Goal: Task Accomplishment & Management: Use online tool/utility

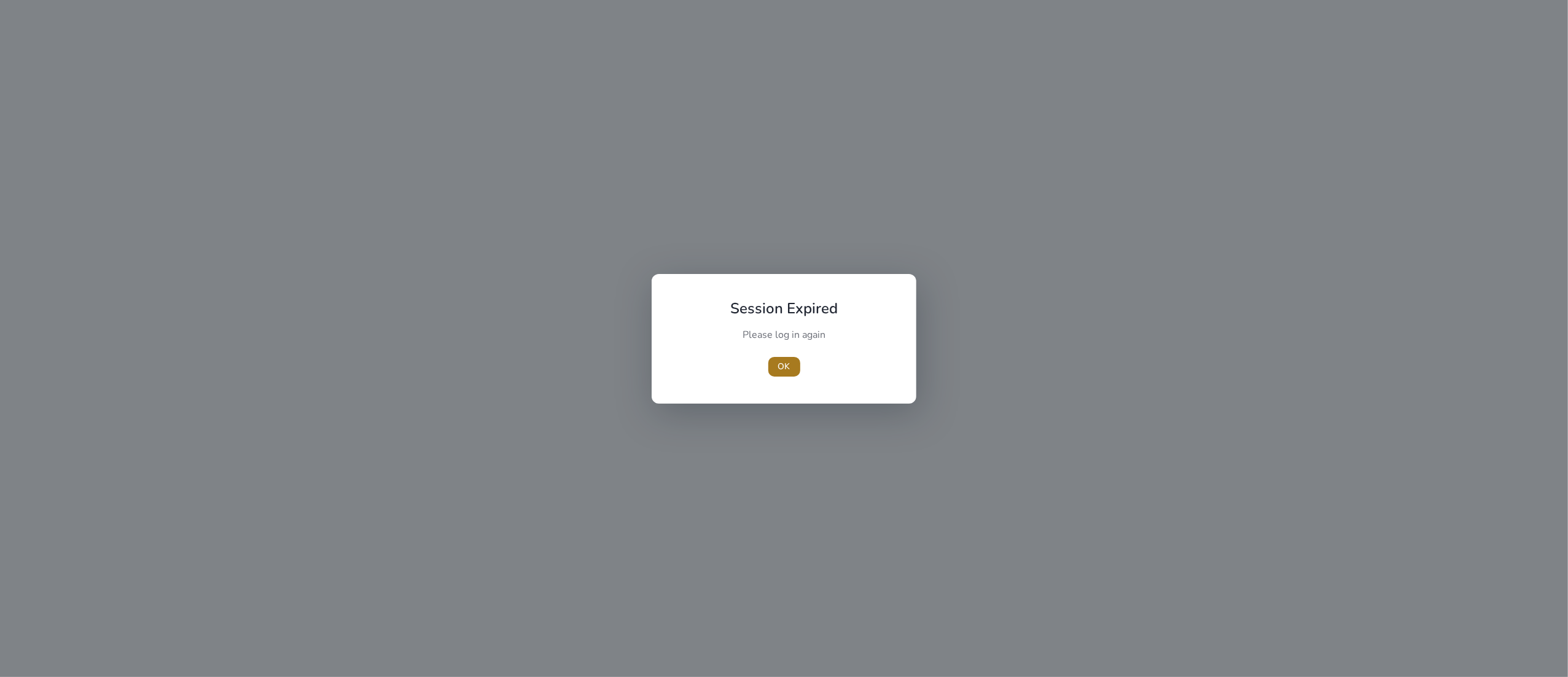
click at [770, 368] on span "button" at bounding box center [784, 366] width 32 height 30
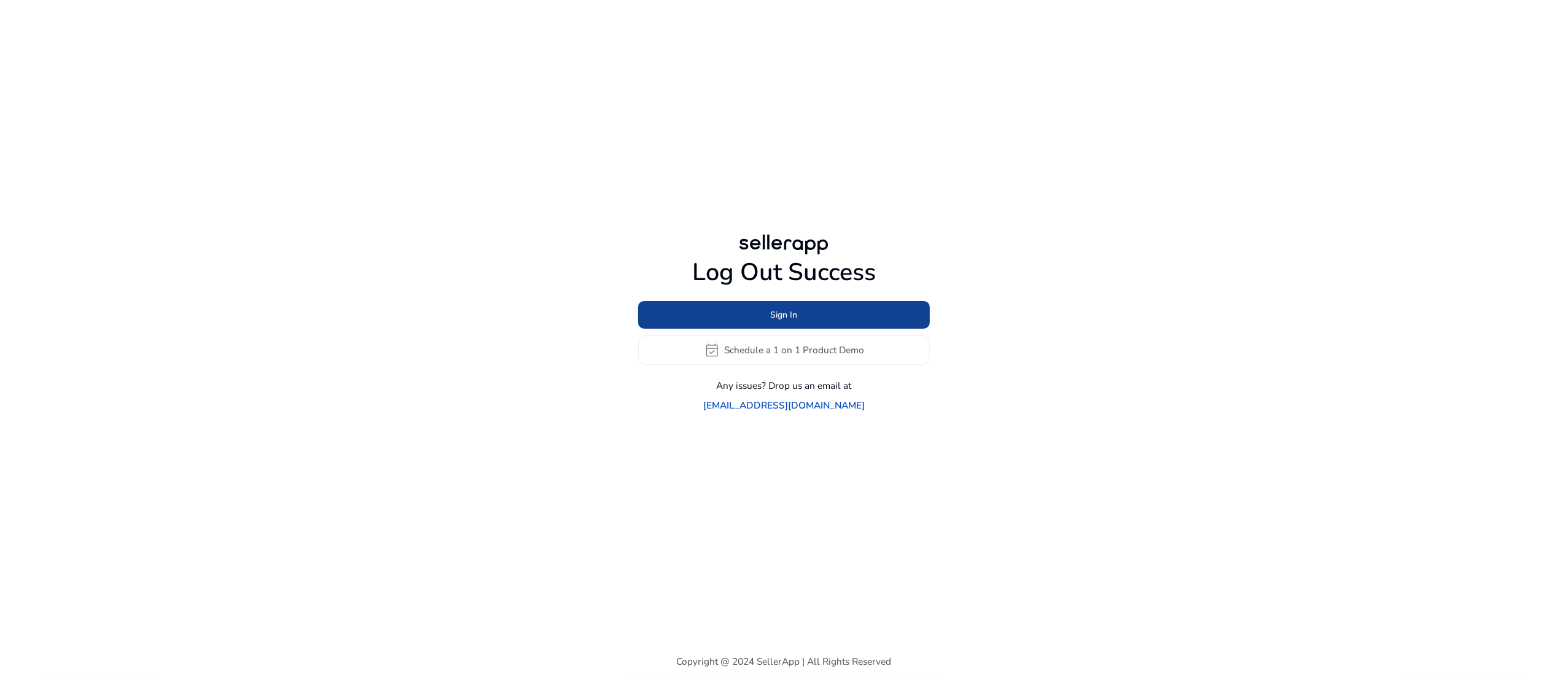
click at [791, 321] on span "Sign In" at bounding box center [784, 315] width 27 height 13
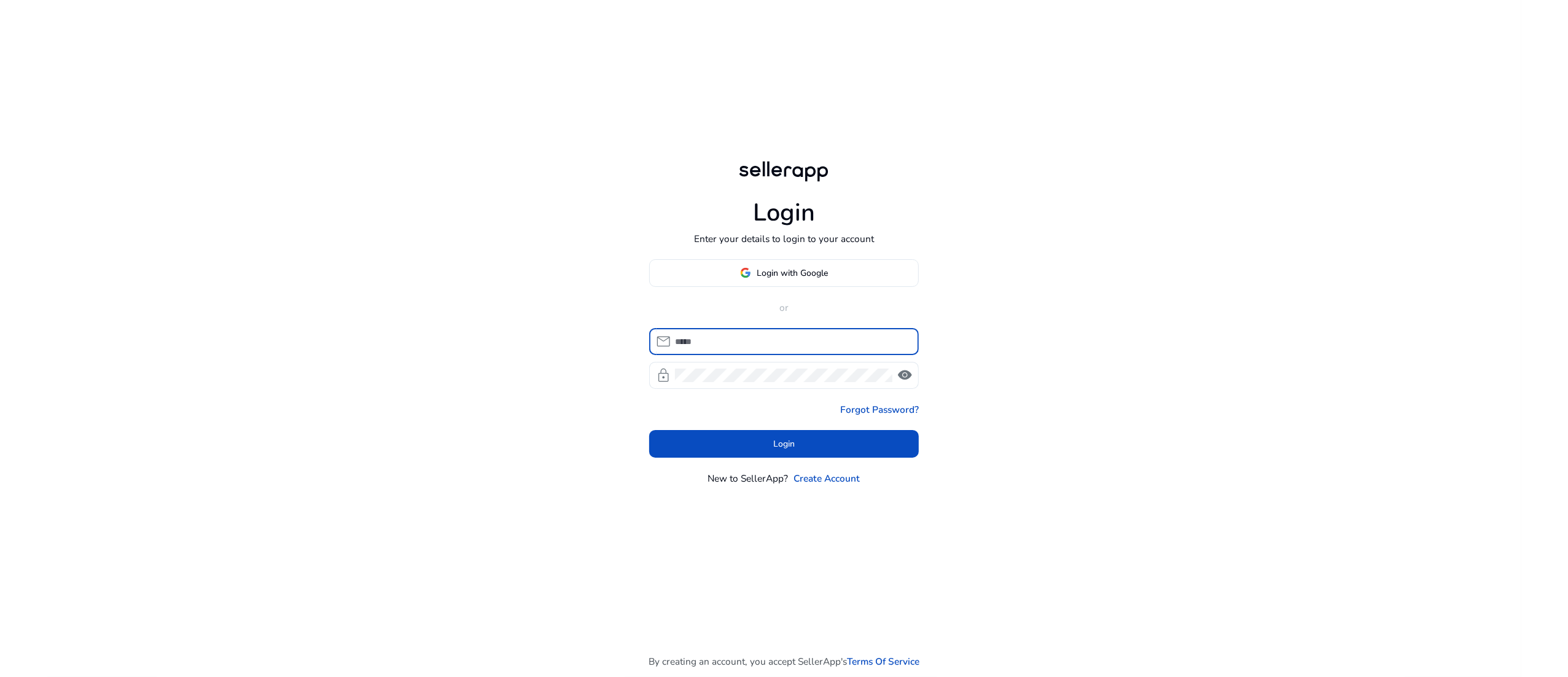
type input "**********"
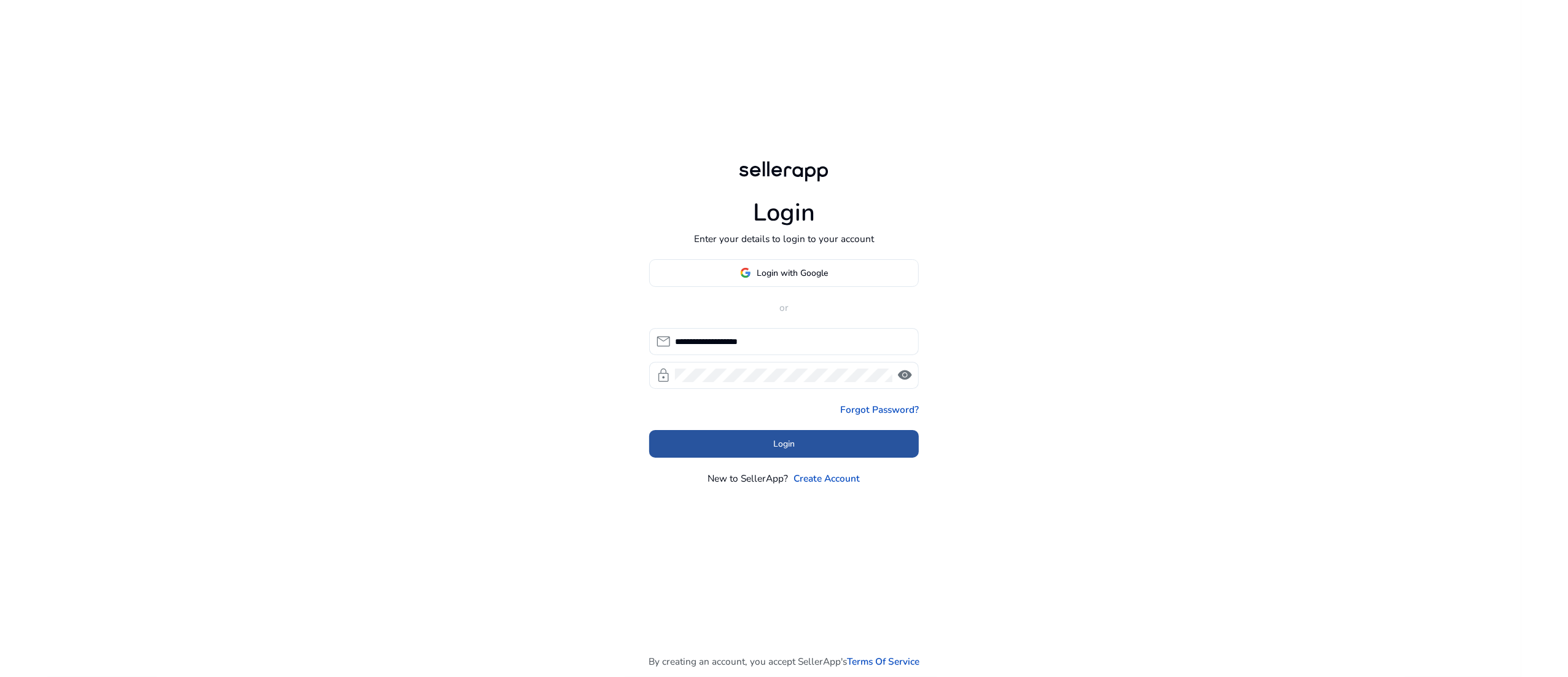
click at [760, 434] on span at bounding box center [784, 444] width 270 height 30
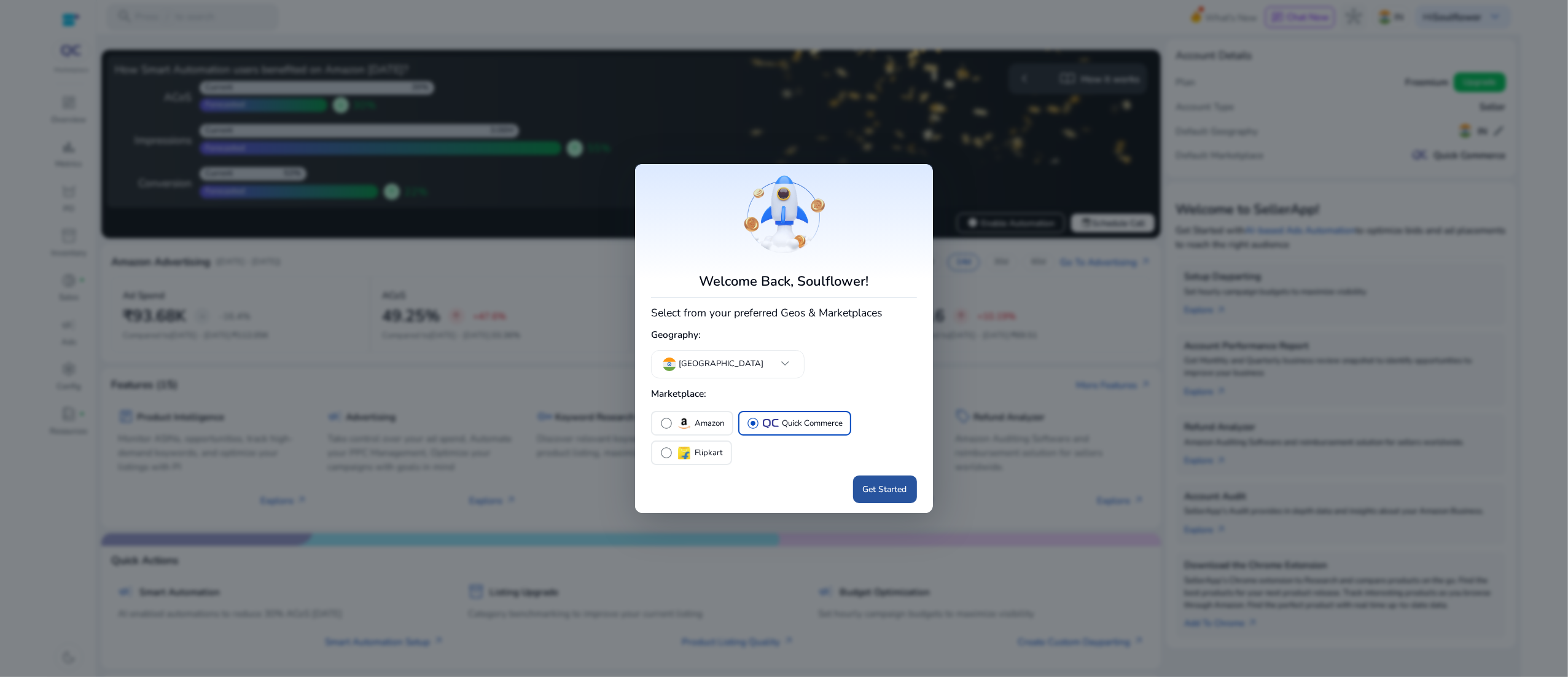
click at [897, 485] on span "Get Started" at bounding box center [884, 489] width 44 height 13
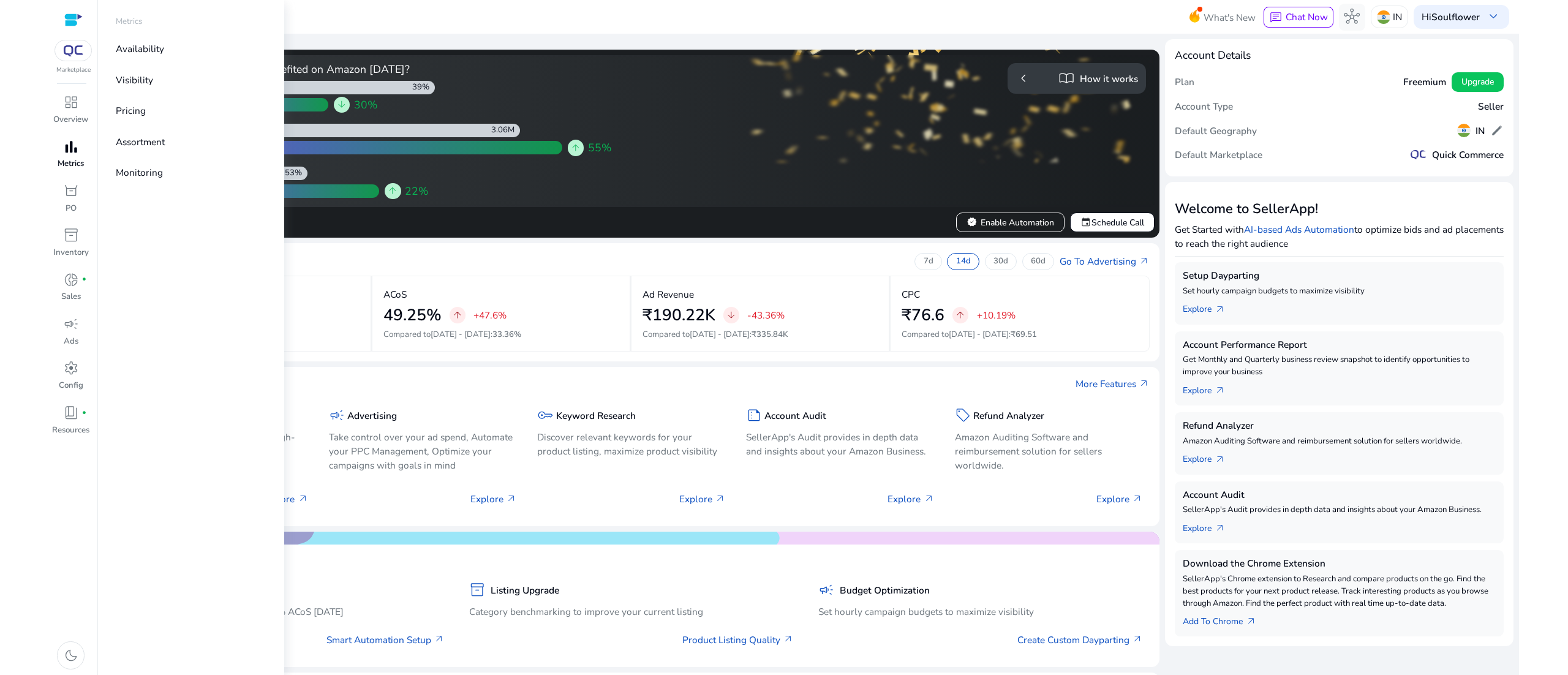
click at [78, 158] on p "Metrics" at bounding box center [70, 164] width 26 height 13
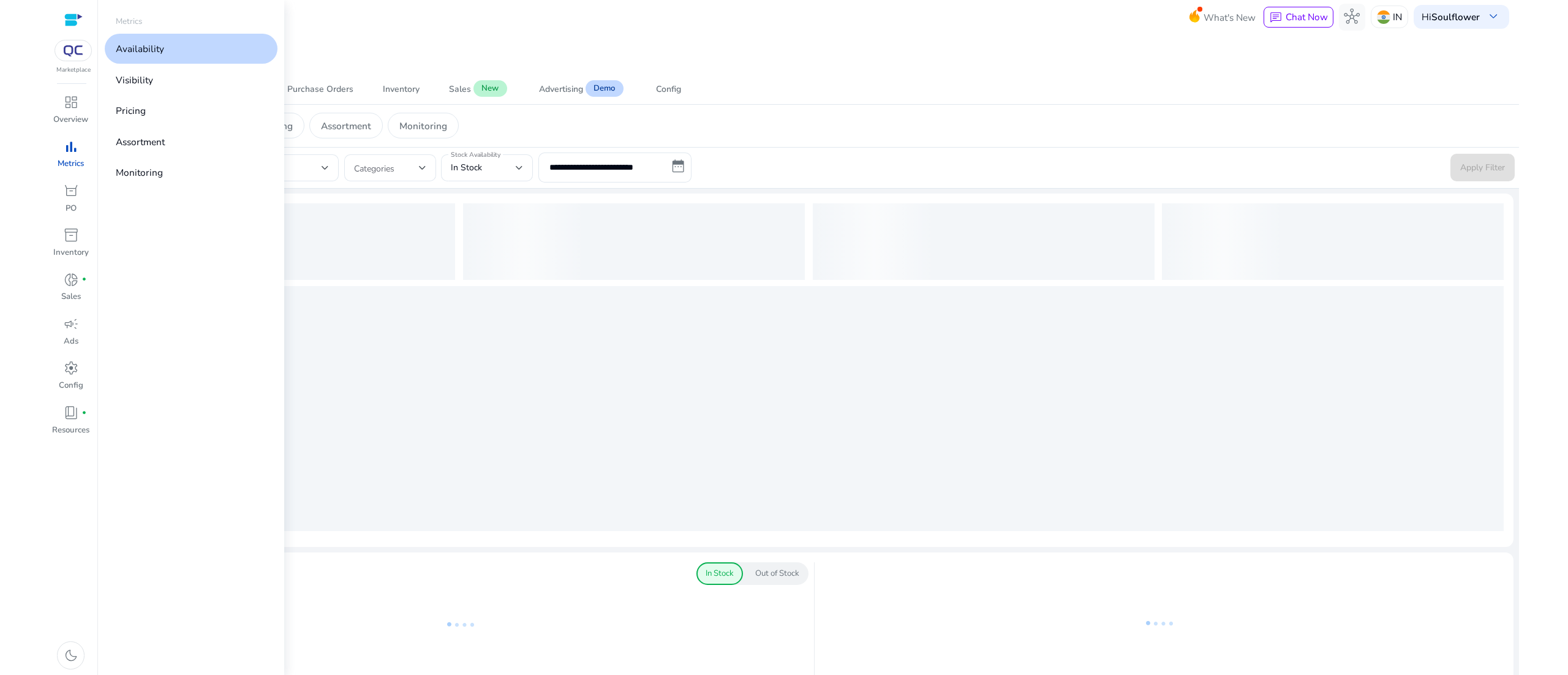
click at [137, 51] on p "Availability" at bounding box center [140, 49] width 49 height 14
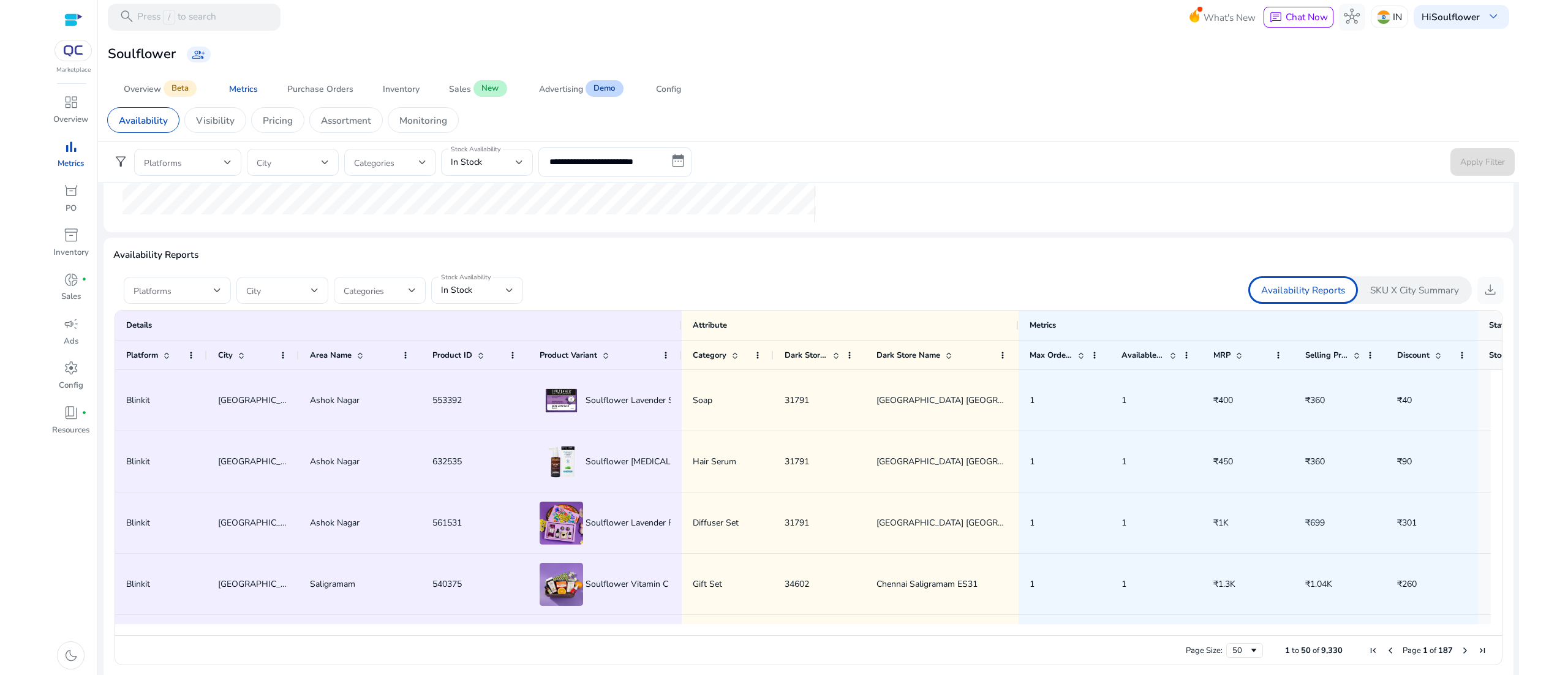
scroll to position [680, 0]
click at [195, 279] on span at bounding box center [173, 285] width 80 height 14
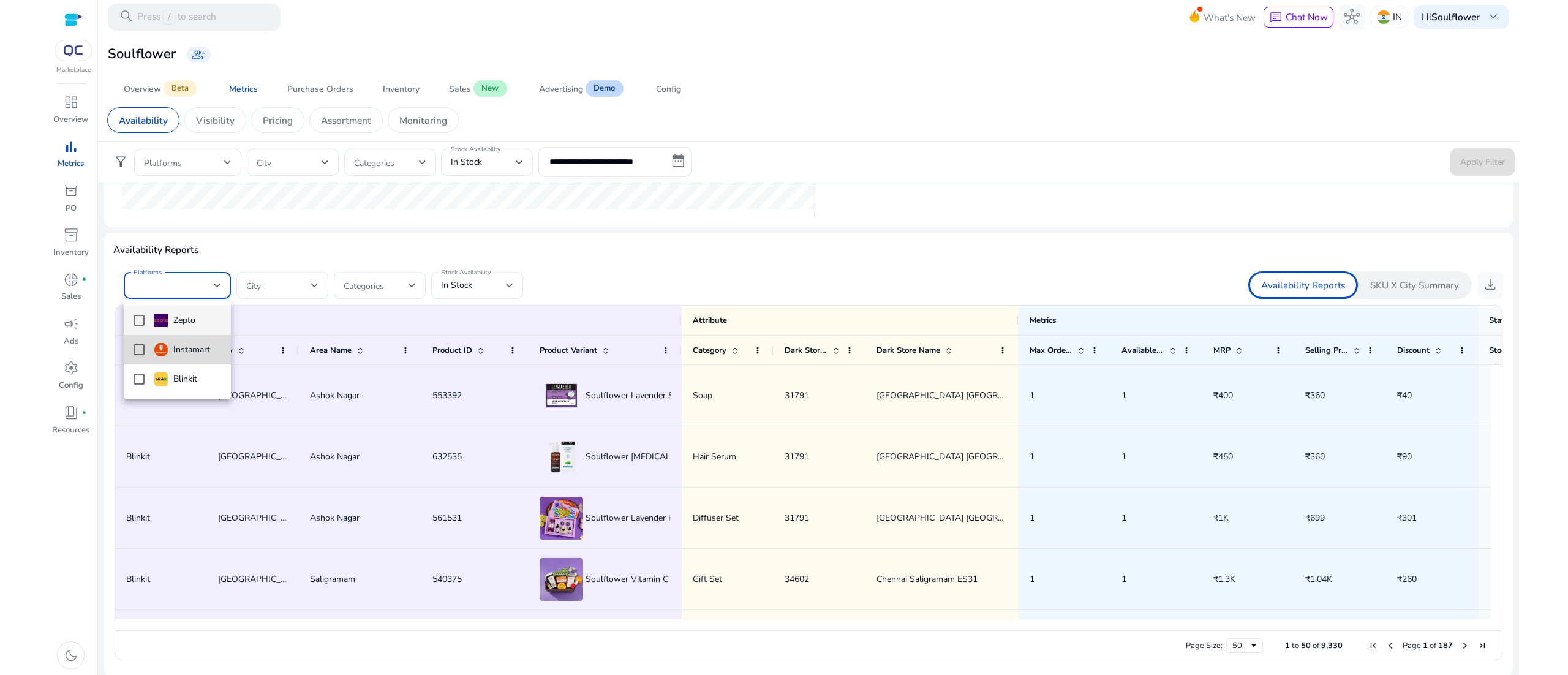
click at [145, 342] on mat-option "Instamart" at bounding box center [177, 350] width 107 height 30
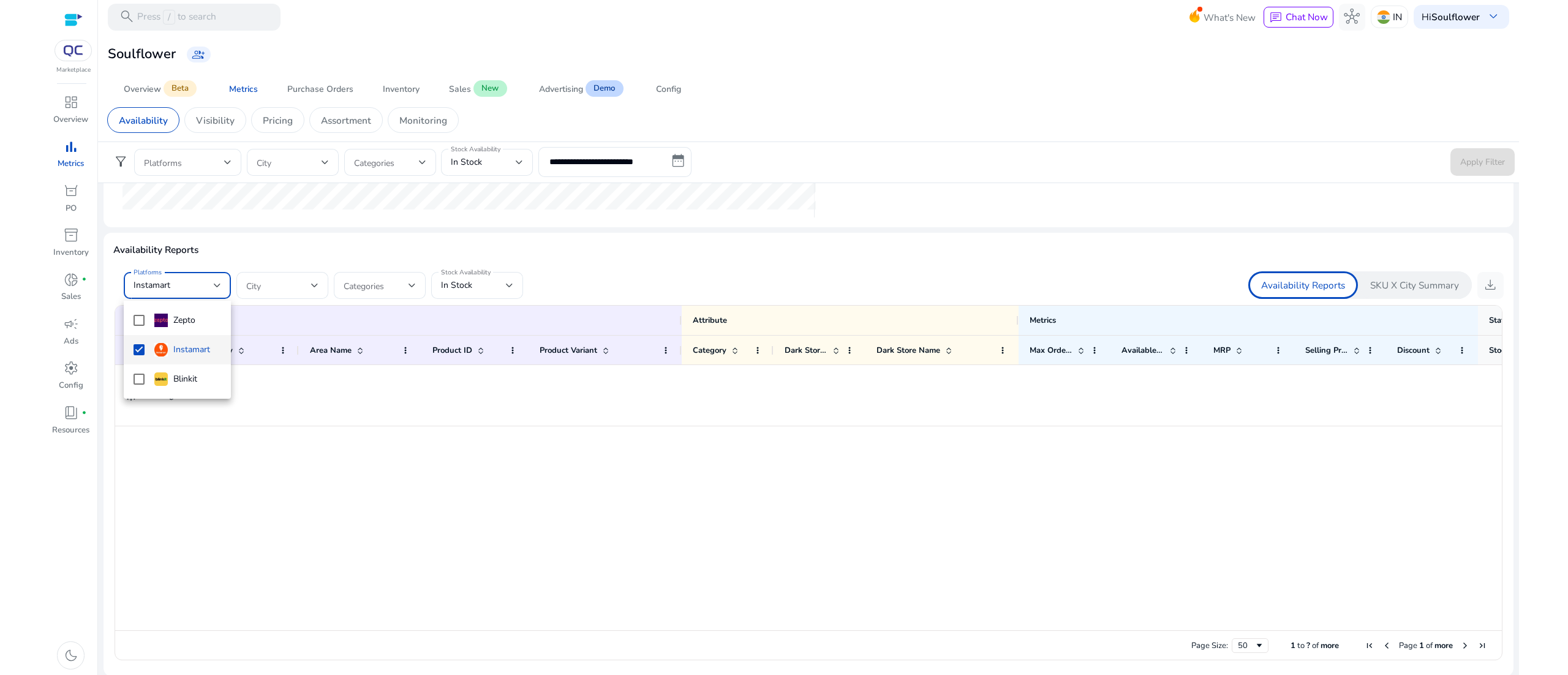
click at [698, 272] on div at bounding box center [784, 337] width 1568 height 675
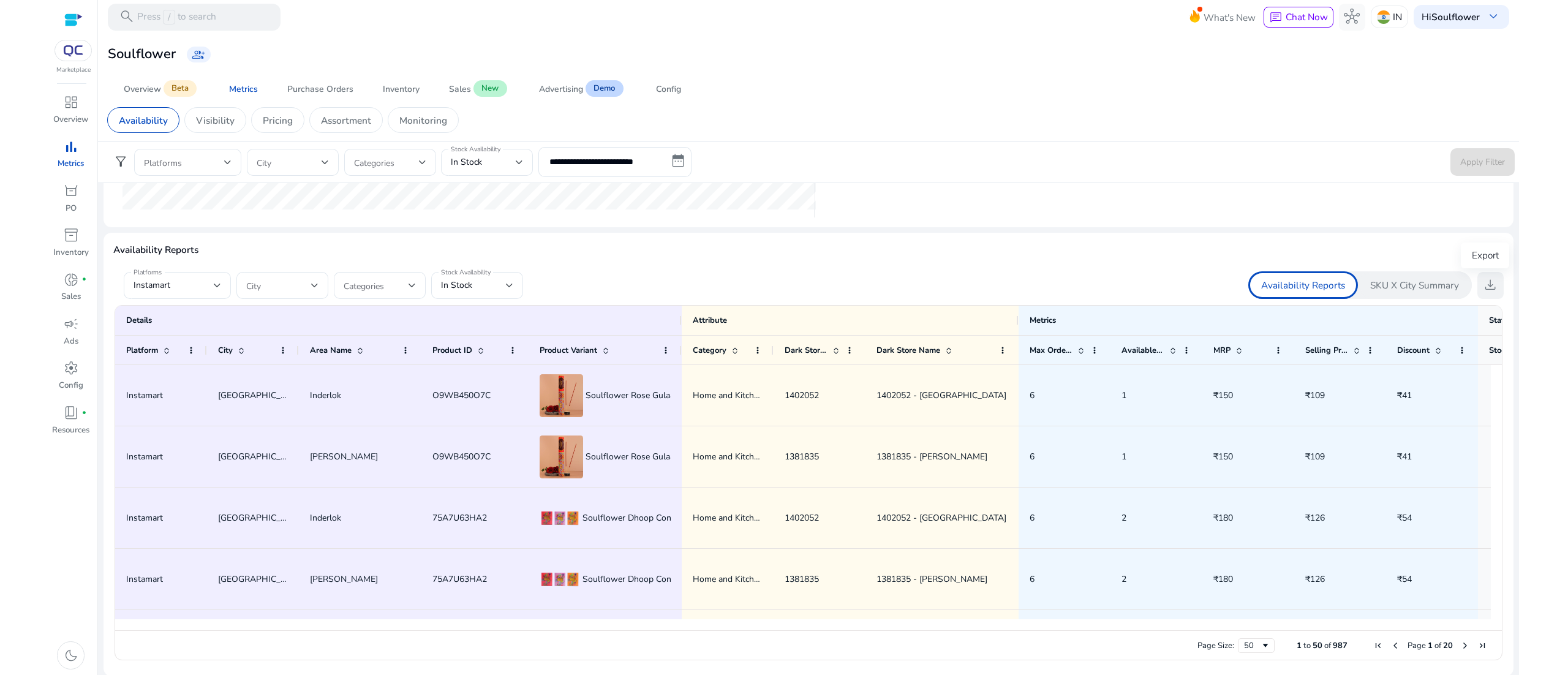
click at [1487, 287] on span "download" at bounding box center [1490, 285] width 16 height 16
click at [308, 171] on div at bounding box center [293, 162] width 72 height 27
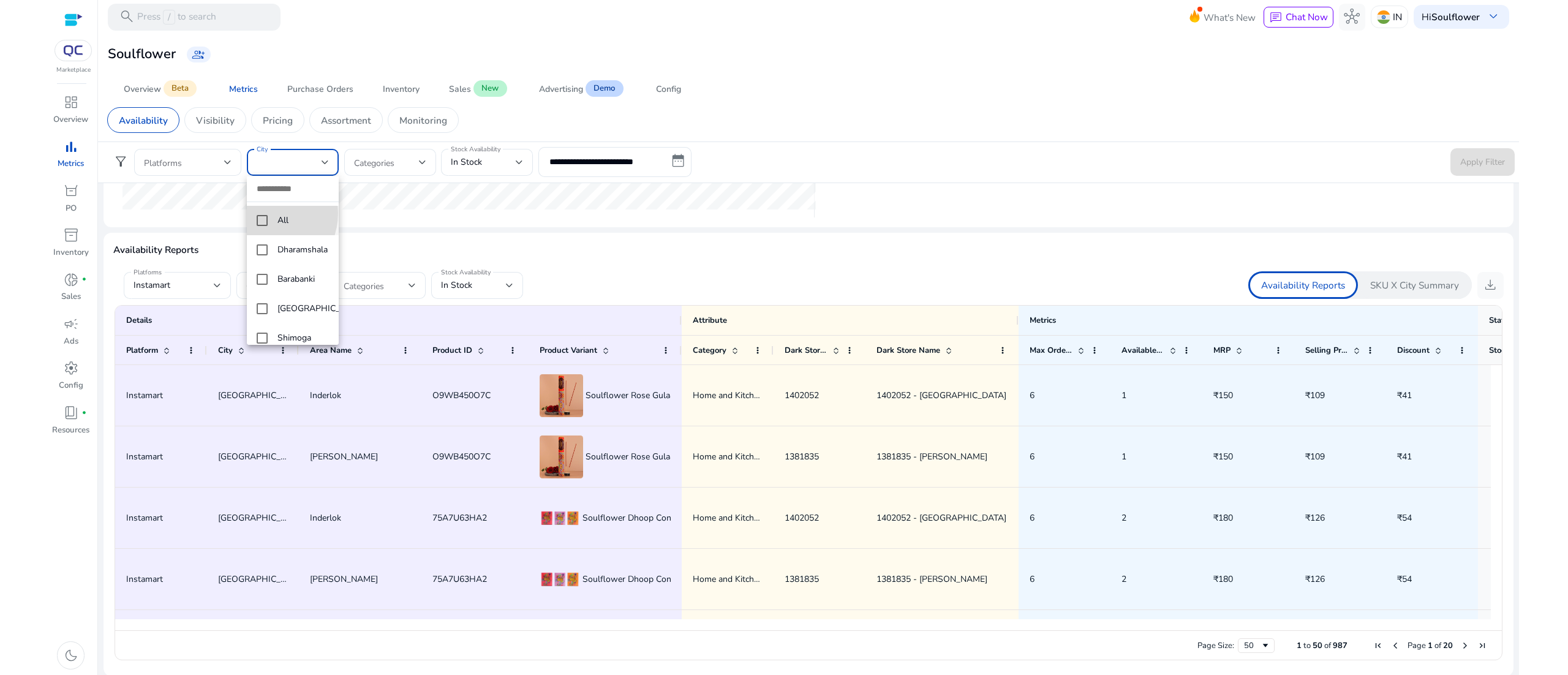
click at [265, 213] on mat-option "All" at bounding box center [293, 220] width 92 height 30
click at [461, 230] on div at bounding box center [784, 337] width 1568 height 675
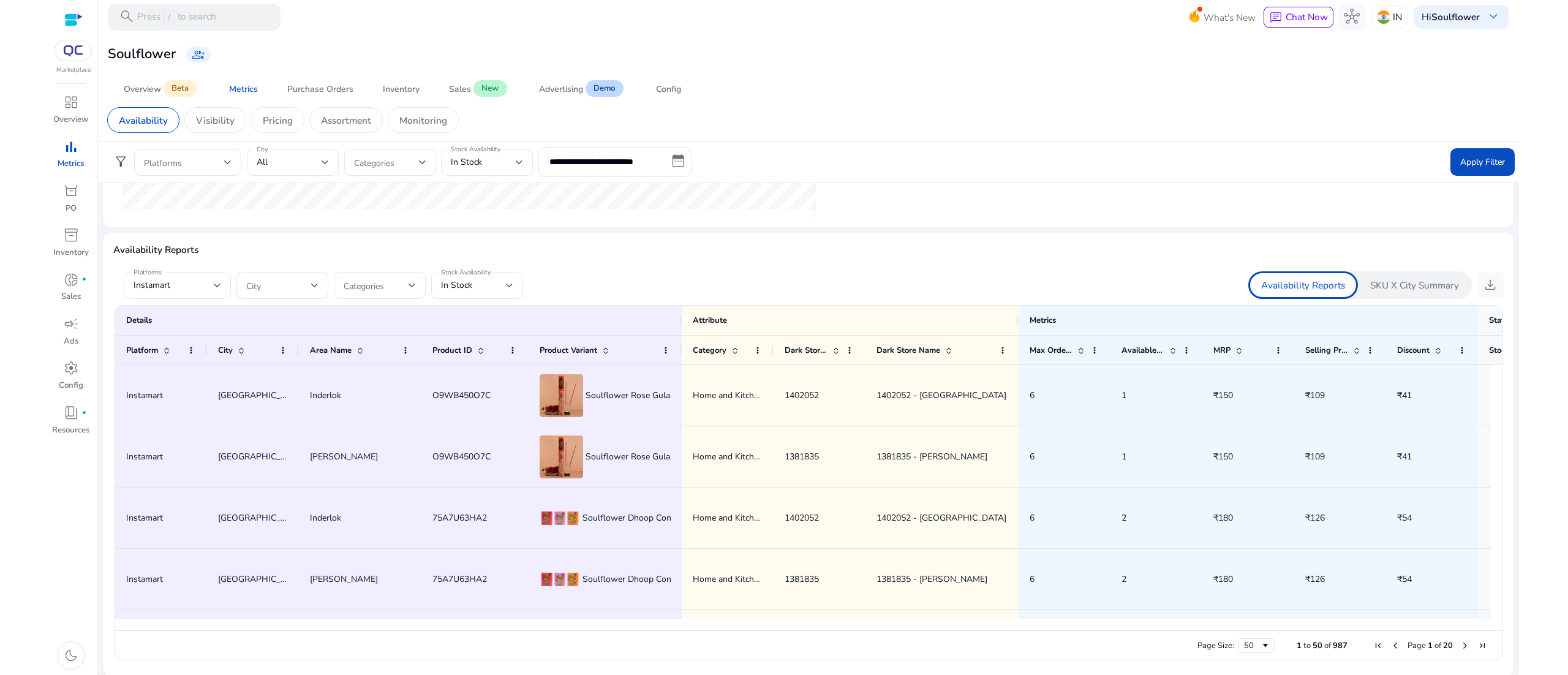
click at [745, 140] on div "Availability Visibility Pricing Assortment Monitoring" at bounding box center [808, 120] width 1424 height 42
click at [307, 281] on span at bounding box center [279, 284] width 65 height 14
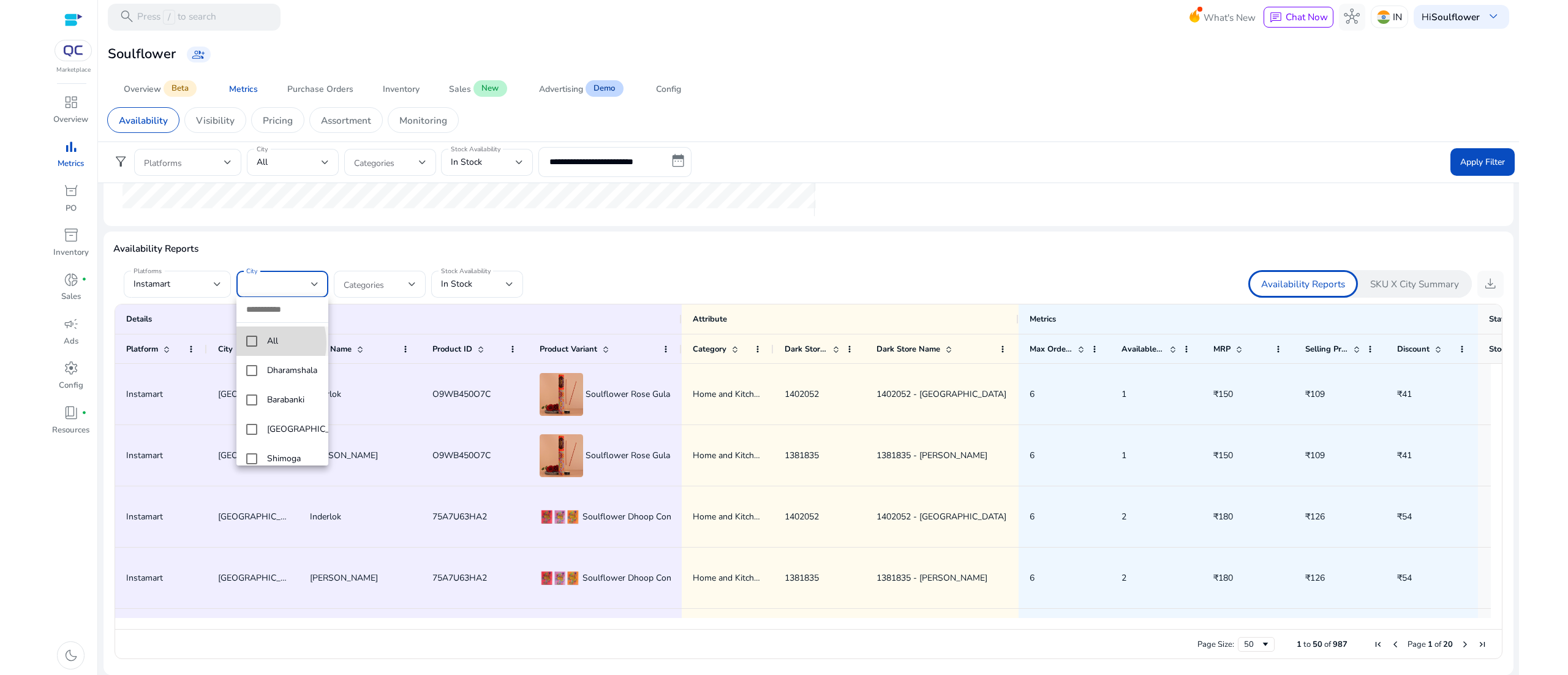
click at [255, 342] on mat-pseudo-checkbox at bounding box center [252, 341] width 11 height 11
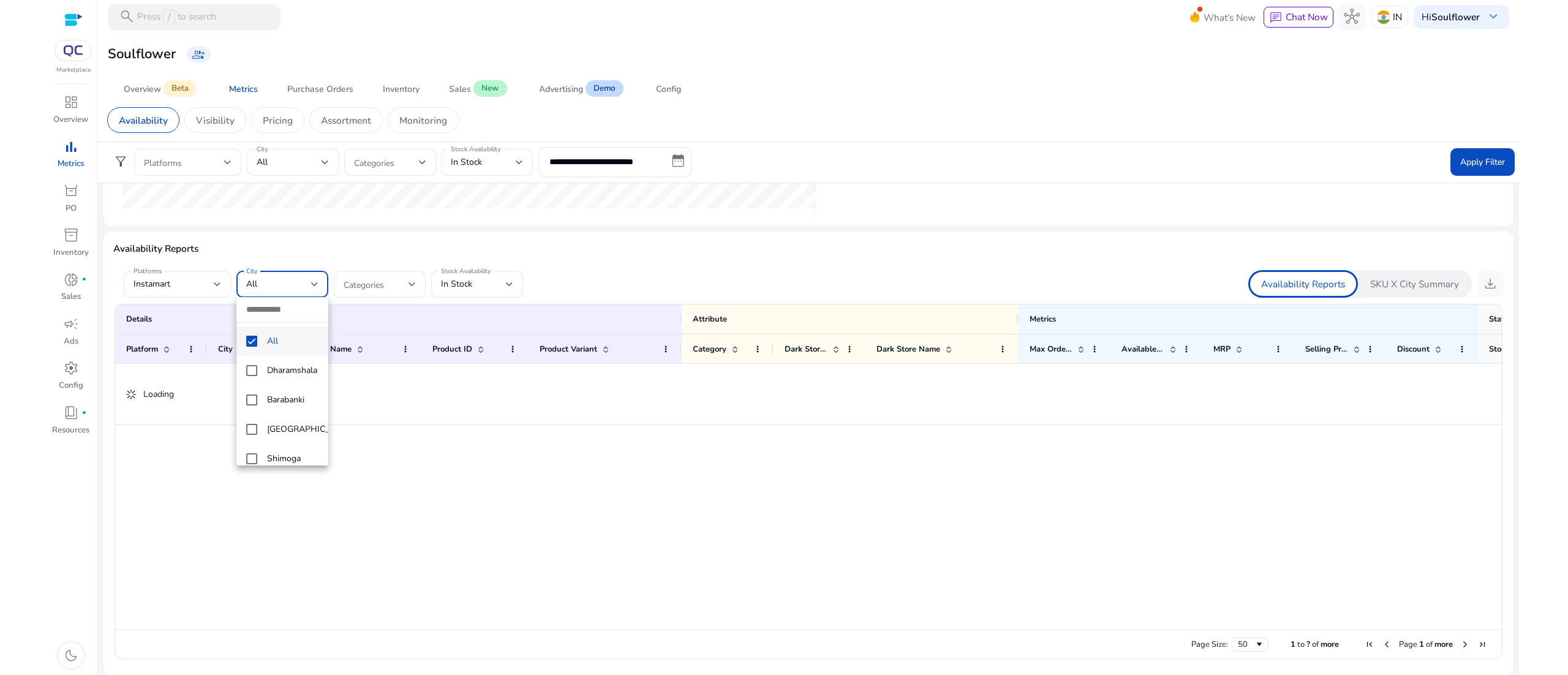
click at [674, 237] on div at bounding box center [784, 337] width 1568 height 675
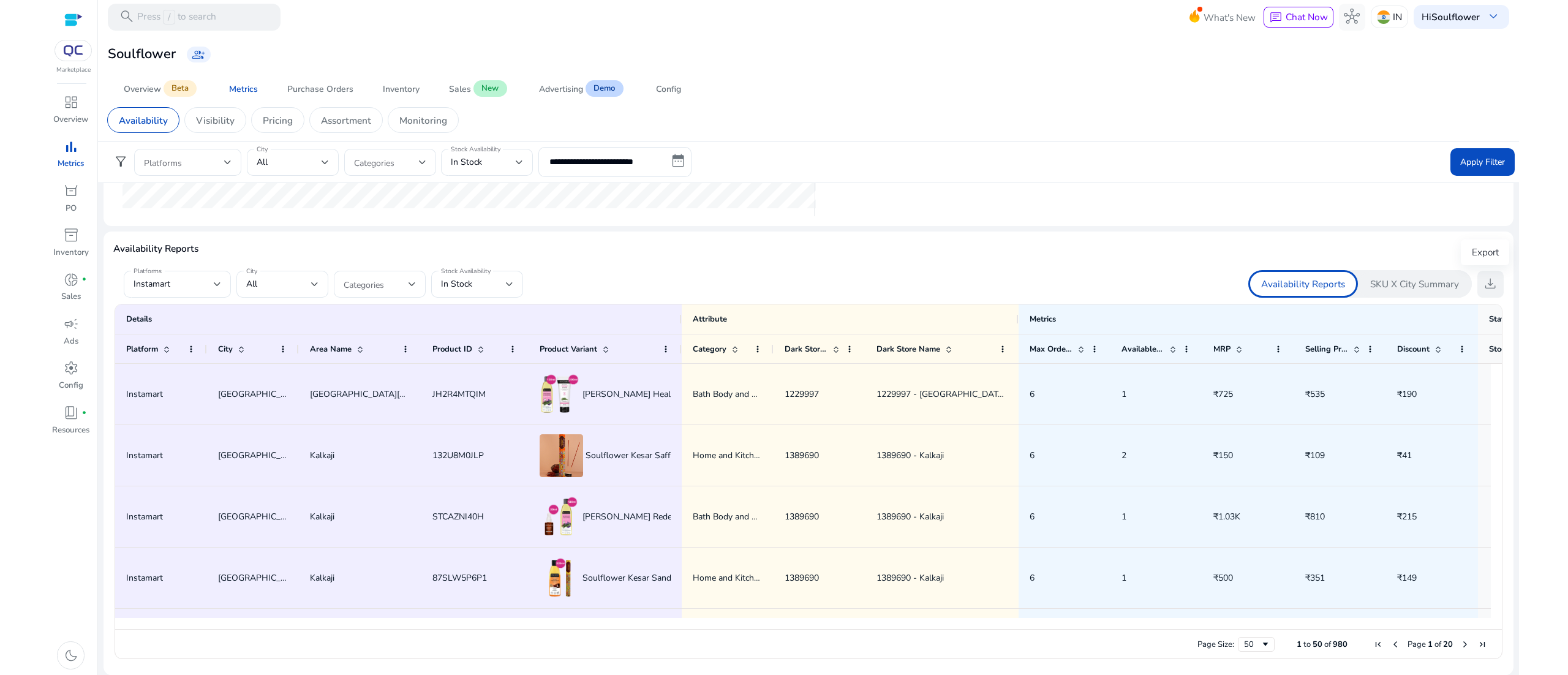
click at [1492, 288] on span "download" at bounding box center [1490, 284] width 16 height 16
